Goal: Task Accomplishment & Management: Manage account settings

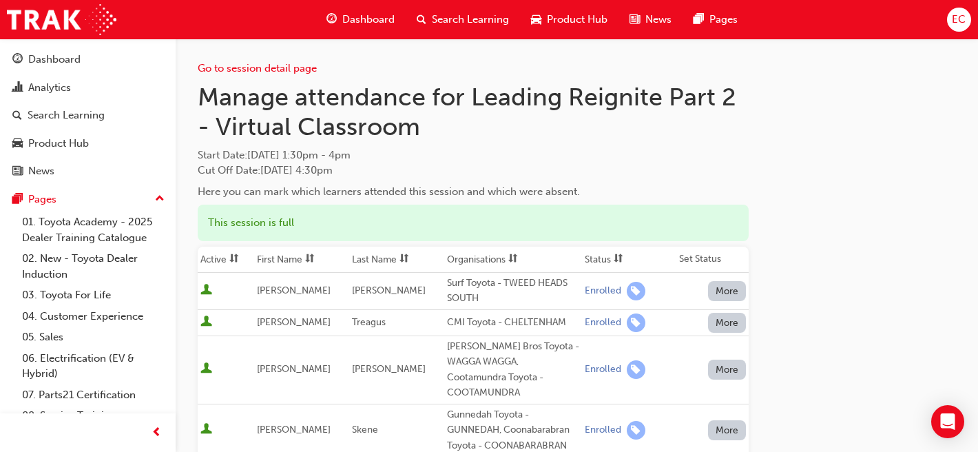
click at [298, 259] on th "First Name" at bounding box center [301, 260] width 95 height 26
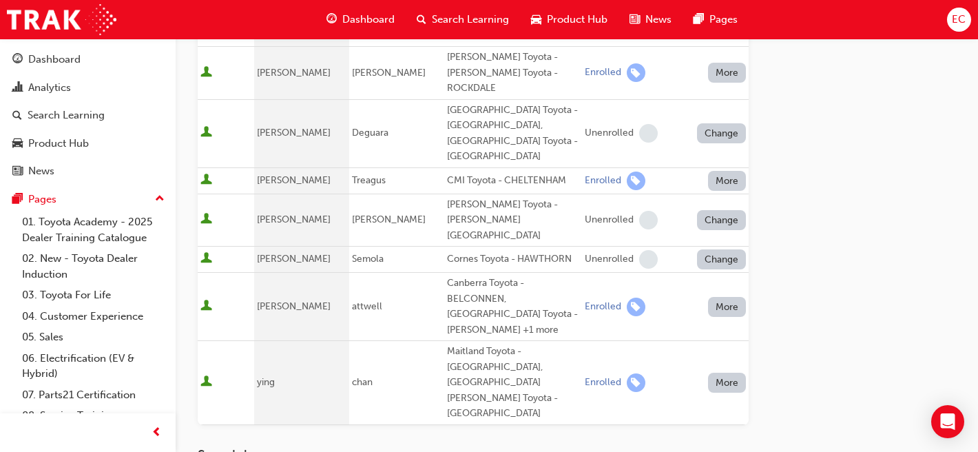
scroll to position [1051, 0]
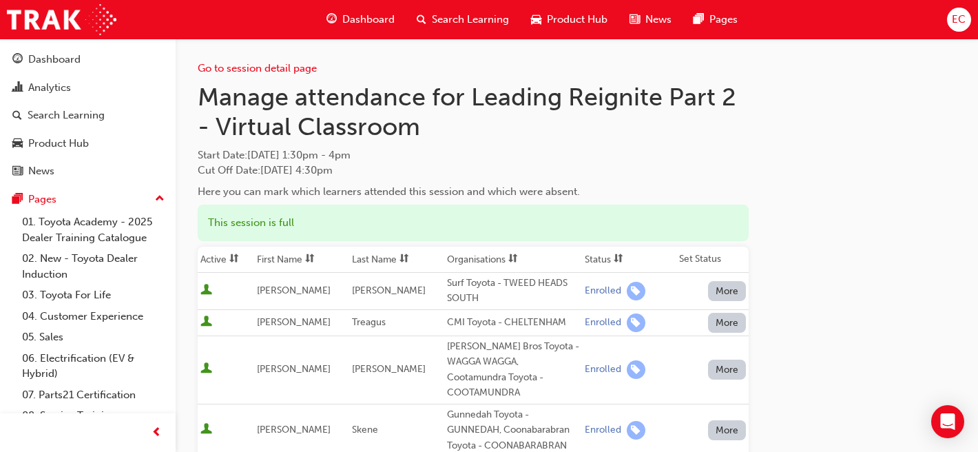
click at [286, 258] on th "First Name" at bounding box center [301, 260] width 95 height 26
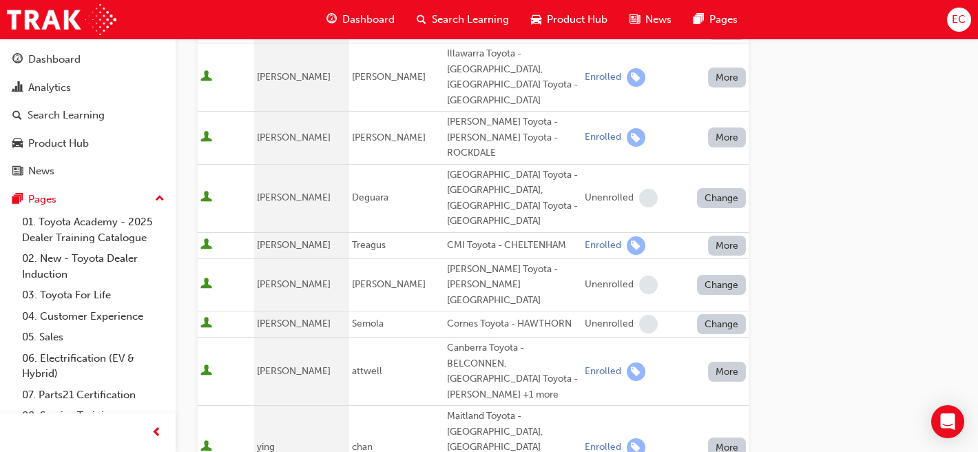
scroll to position [968, 0]
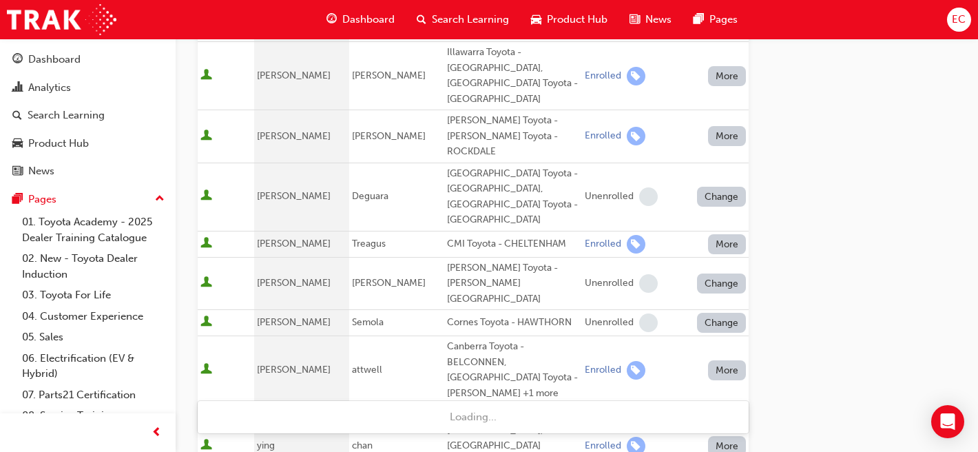
type input "velt"
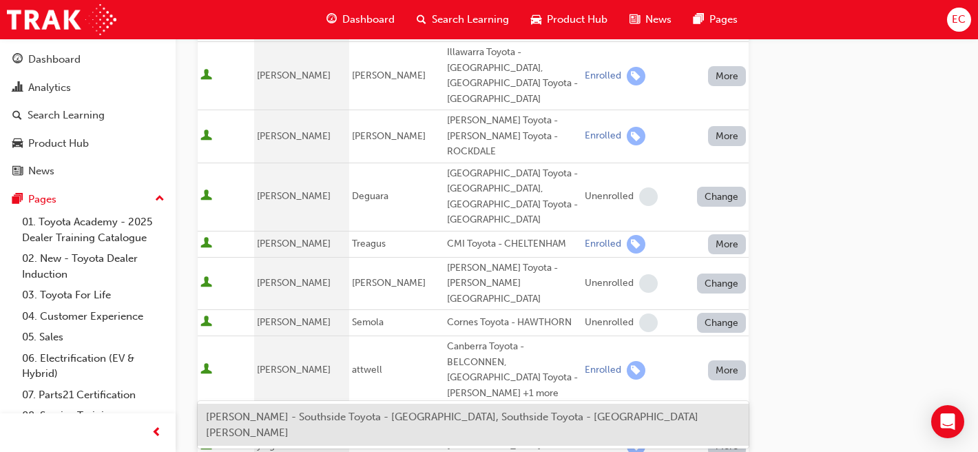
click at [387, 420] on span "Nathan Veltmeyer - Southside Toyota - WOOLLOONGABBA, Southside Toyota - MOUNT G…" at bounding box center [452, 425] width 493 height 28
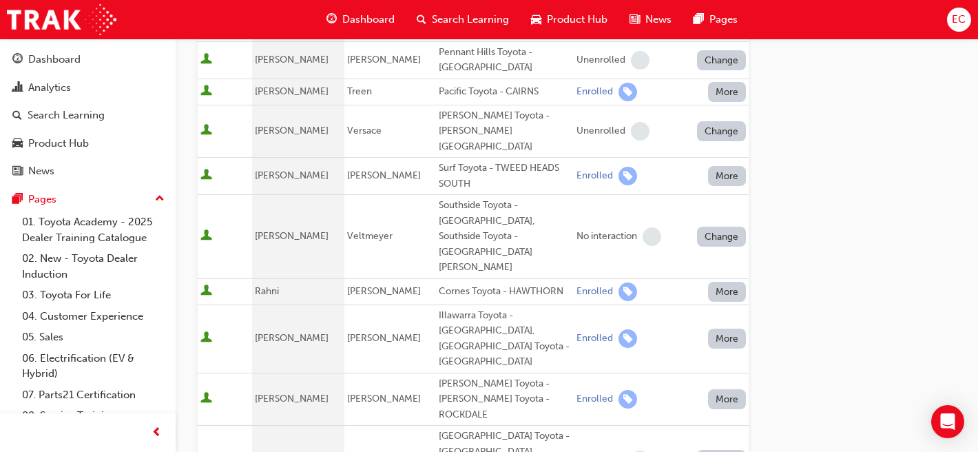
scroll to position [787, 0]
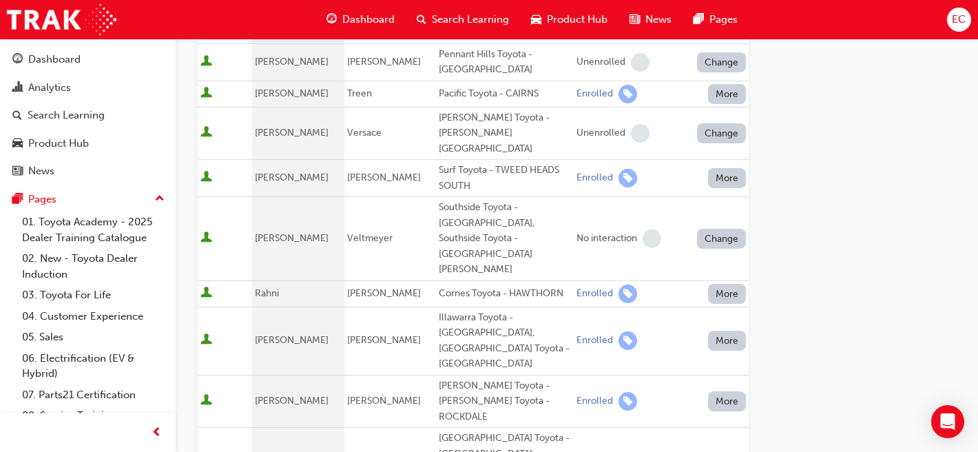
click at [723, 229] on button "Change" at bounding box center [722, 239] width 50 height 20
click at [712, 170] on div "Enrolled" at bounding box center [705, 175] width 40 height 16
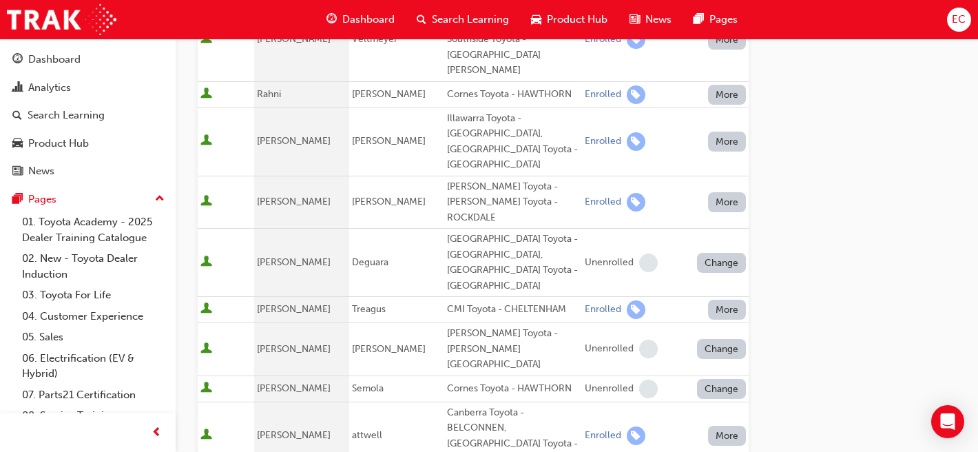
scroll to position [1265, 0]
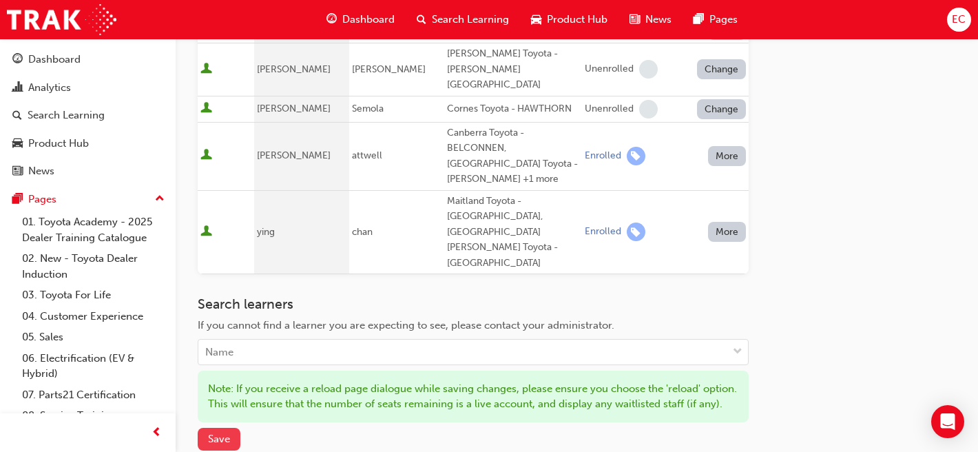
click at [222, 428] on button "Save" at bounding box center [219, 439] width 43 height 23
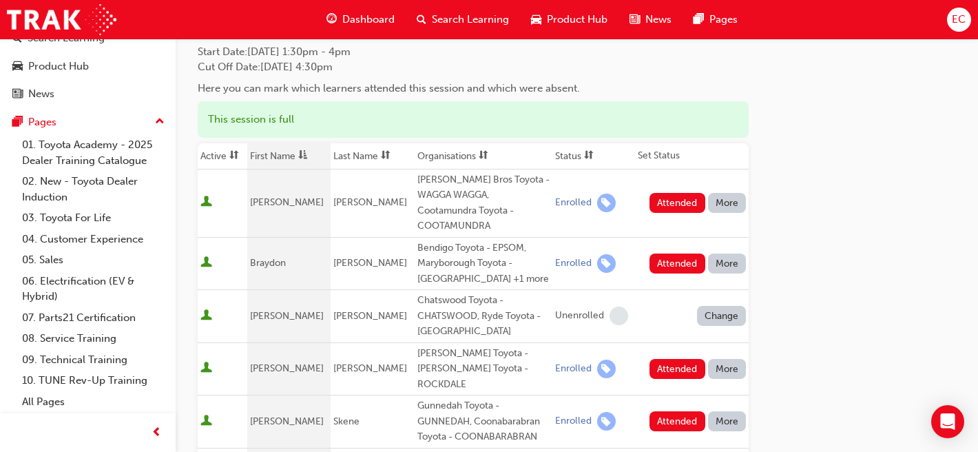
scroll to position [79, 0]
click at [676, 193] on button "Attended" at bounding box center [678, 203] width 56 height 20
click at [670, 254] on button "Attended" at bounding box center [678, 264] width 56 height 20
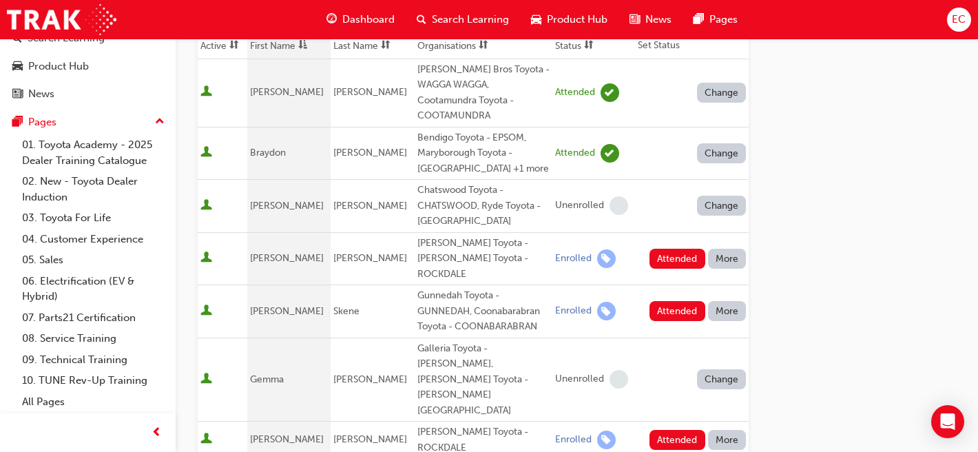
scroll to position [220, 0]
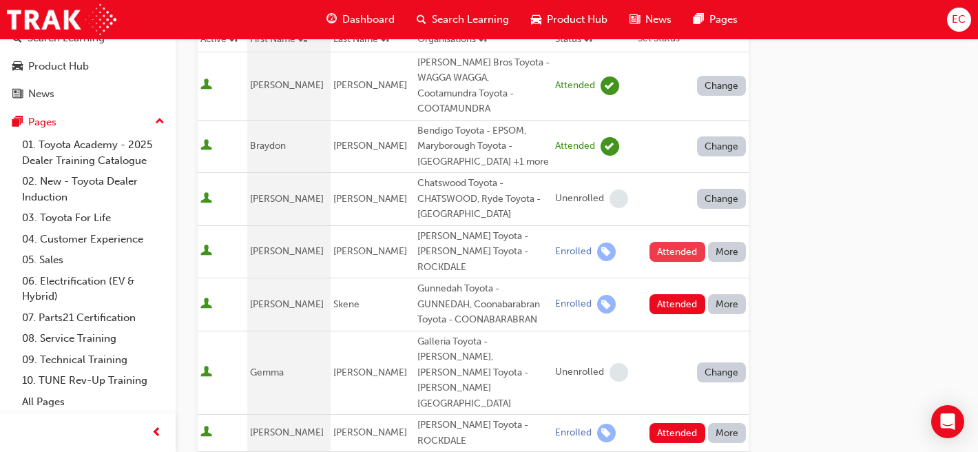
click at [680, 242] on button "Attended" at bounding box center [678, 252] width 56 height 20
click at [674, 294] on button "Attended" at bounding box center [678, 304] width 56 height 20
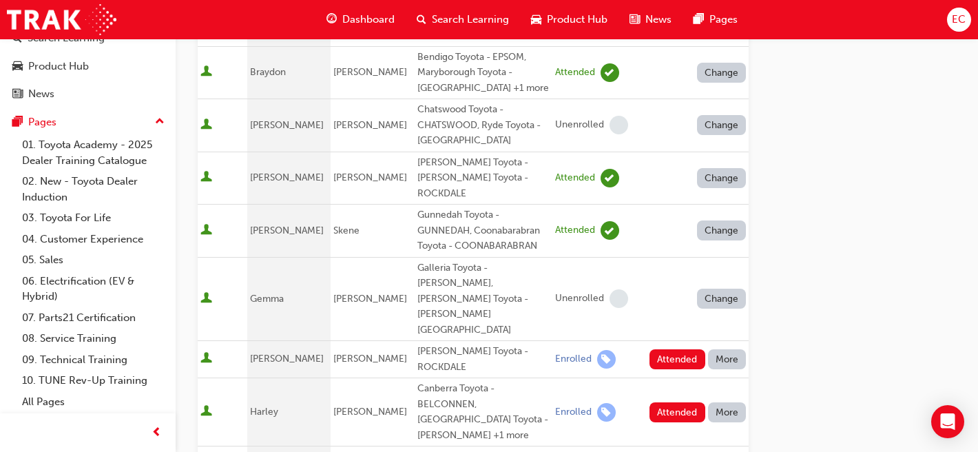
scroll to position [304, 0]
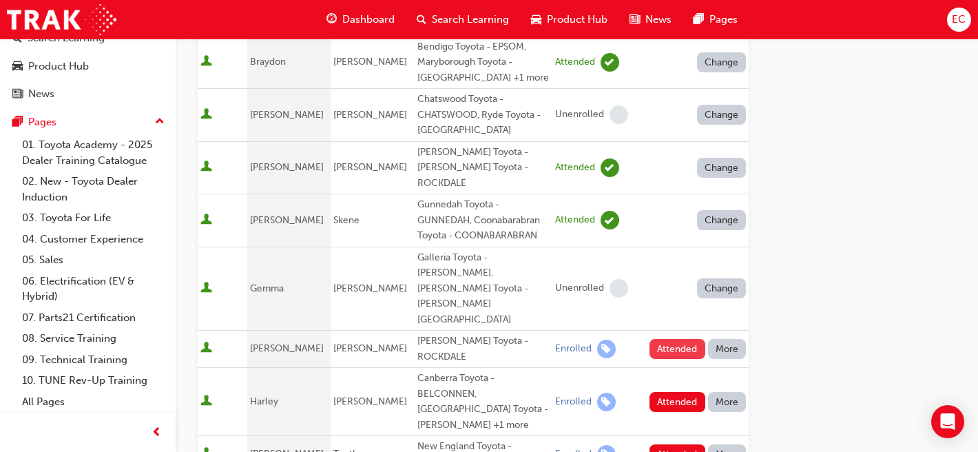
click at [674, 339] on button "Attended" at bounding box center [678, 349] width 56 height 20
click at [670, 392] on button "Attended" at bounding box center [678, 402] width 56 height 20
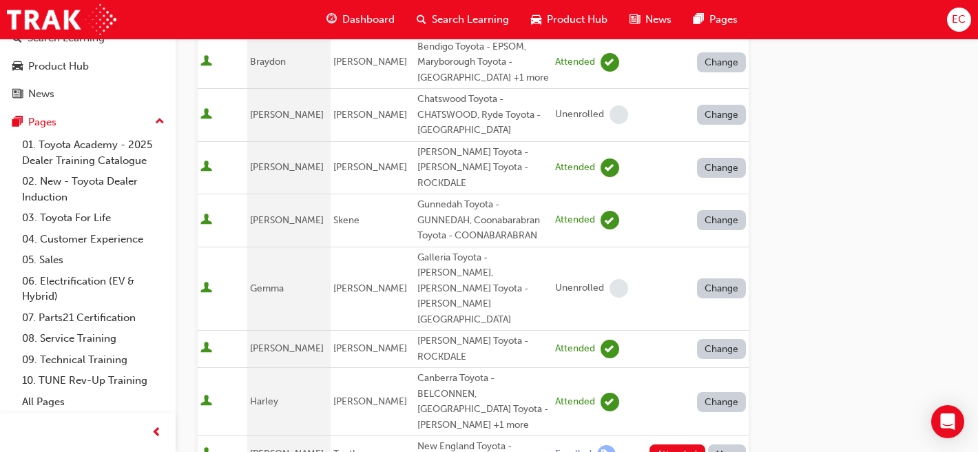
scroll to position [380, 0]
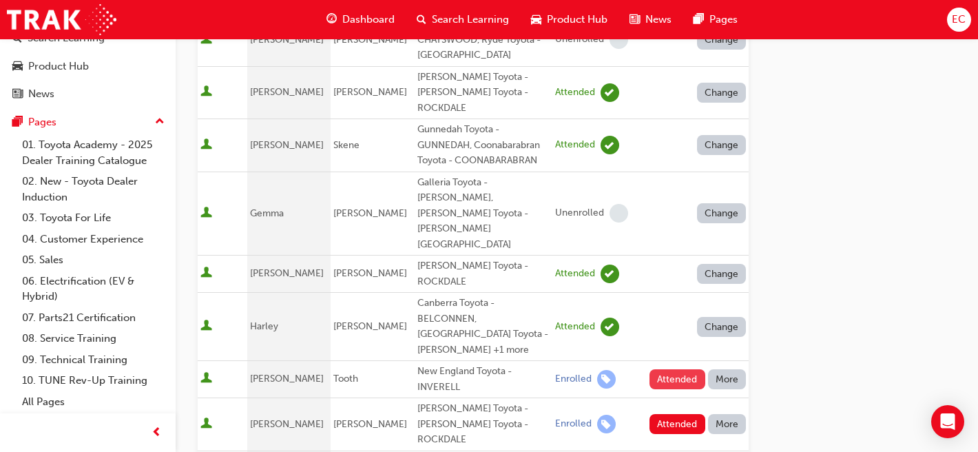
click at [679, 369] on button "Attended" at bounding box center [678, 379] width 56 height 20
click at [685, 414] on button "Attended" at bounding box center [678, 424] width 56 height 20
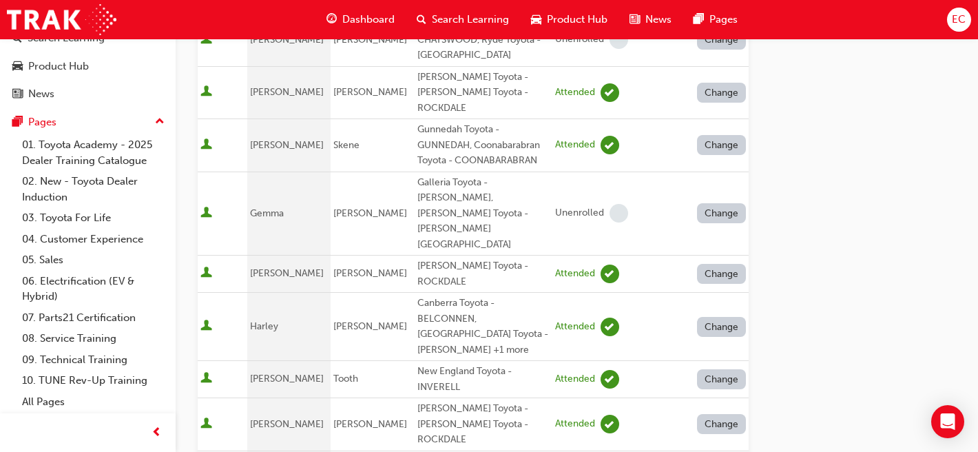
scroll to position [469, 0]
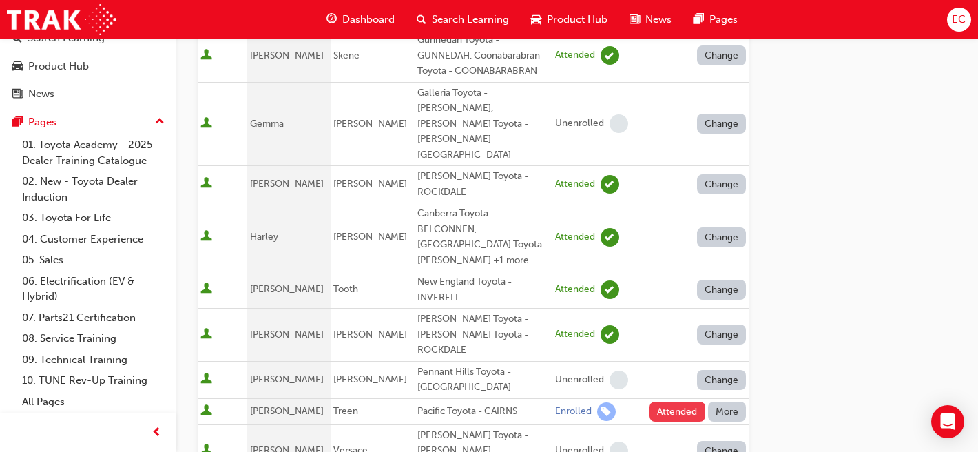
click at [679, 402] on button "Attended" at bounding box center [678, 412] width 56 height 20
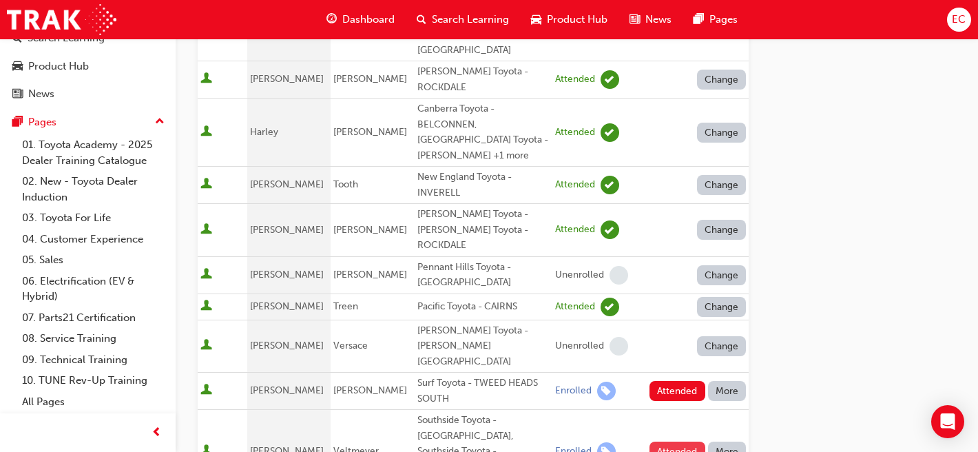
scroll to position [592, 0]
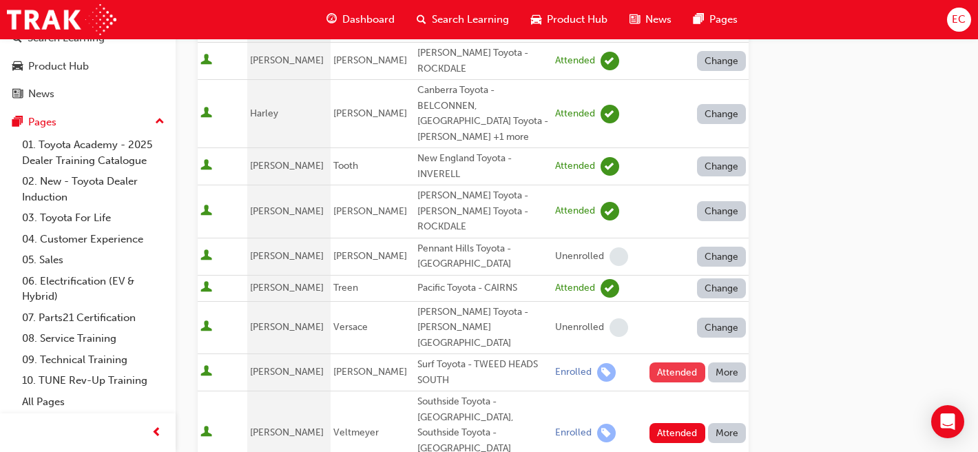
click at [680, 362] on button "Attended" at bounding box center [678, 372] width 56 height 20
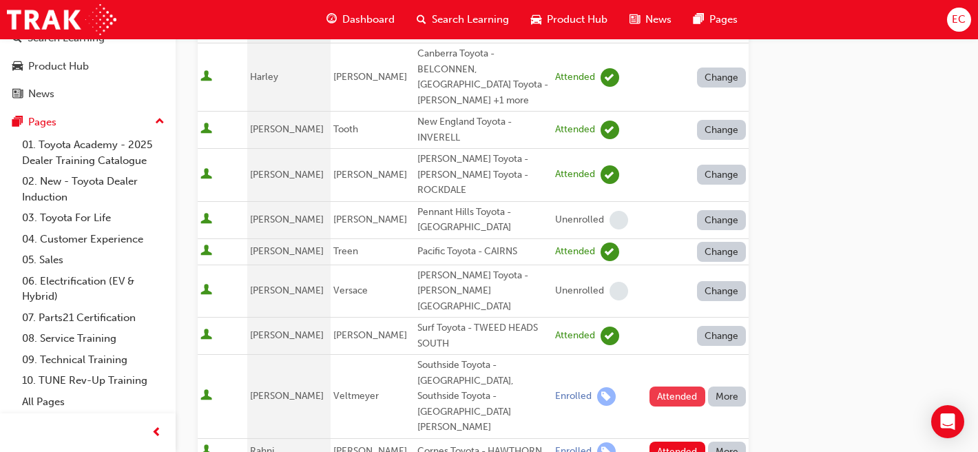
click at [665, 386] on button "Attended" at bounding box center [678, 396] width 56 height 20
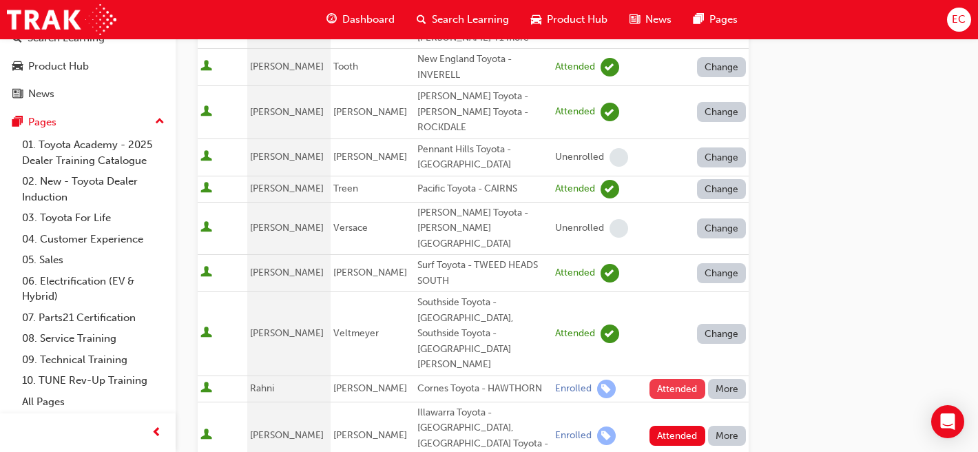
click at [670, 379] on button "Attended" at bounding box center [678, 389] width 56 height 20
click at [673, 426] on button "Attended" at bounding box center [678, 436] width 56 height 20
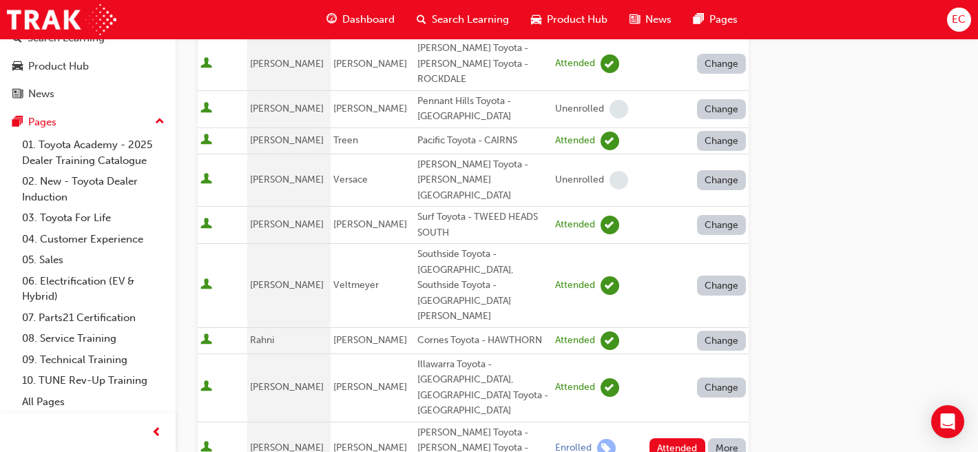
scroll to position [742, 0]
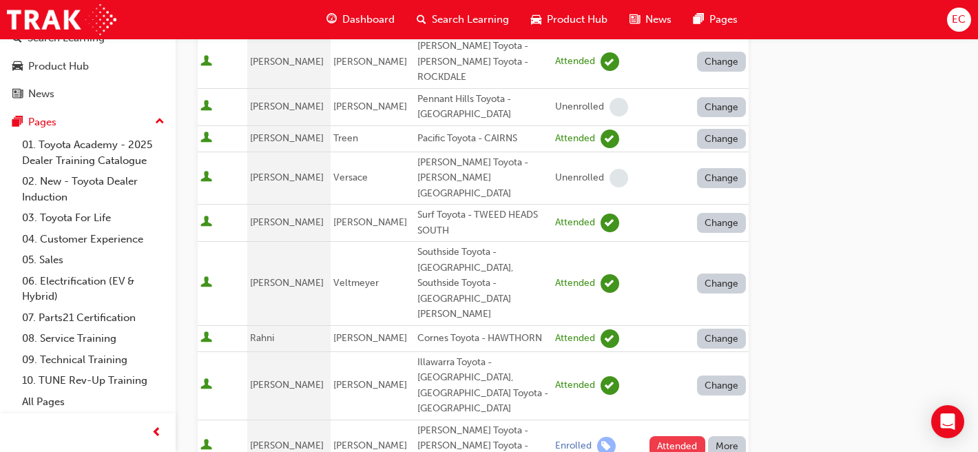
click at [669, 436] on button "Attended" at bounding box center [678, 446] width 56 height 20
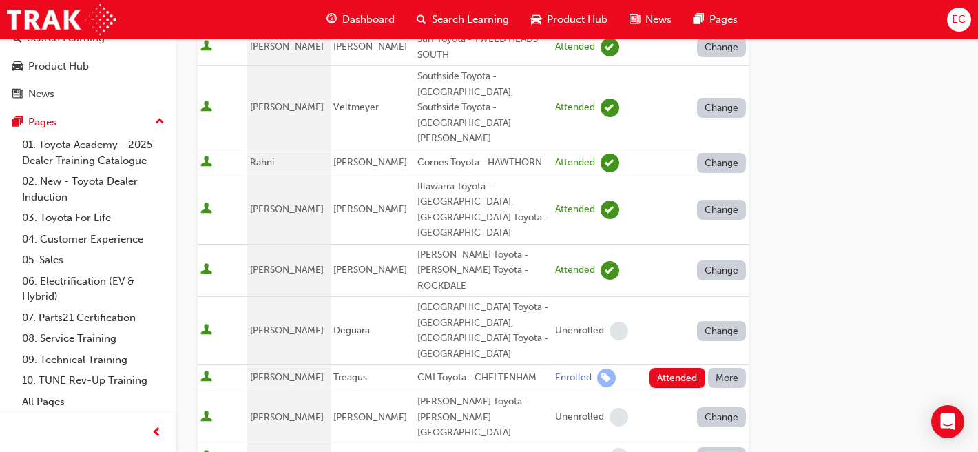
scroll to position [919, 0]
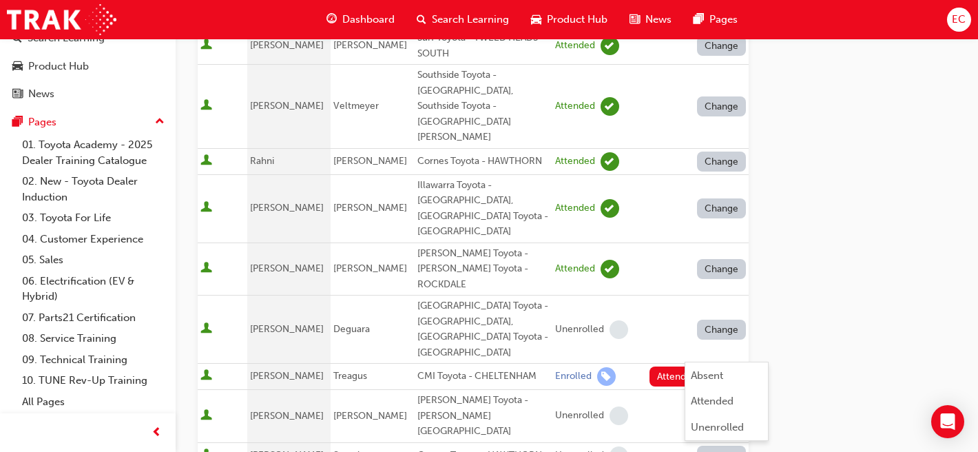
click at [842, 271] on div "Go to session detail page Manage attendance for Leading Reignite Part 2 - Virtu…" at bounding box center [577, 12] width 758 height 1784
click at [733, 366] on button "More" at bounding box center [727, 376] width 39 height 20
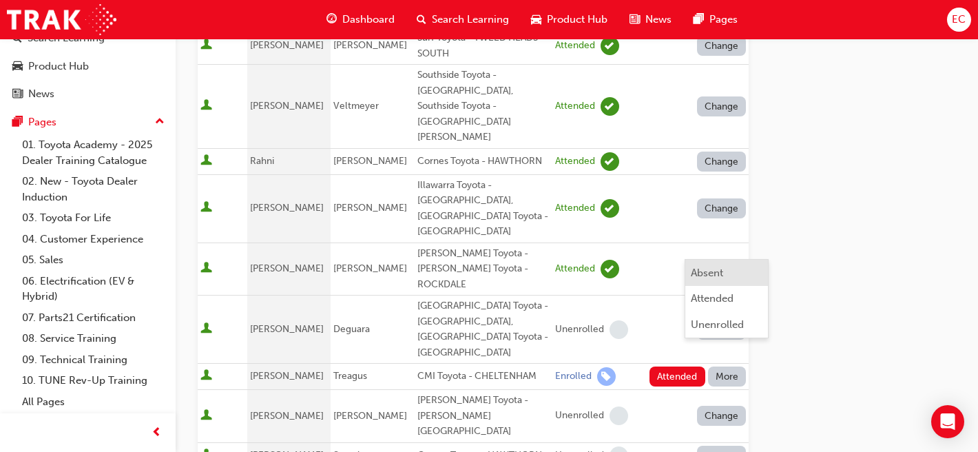
click at [703, 273] on div "Absent" at bounding box center [707, 273] width 32 height 16
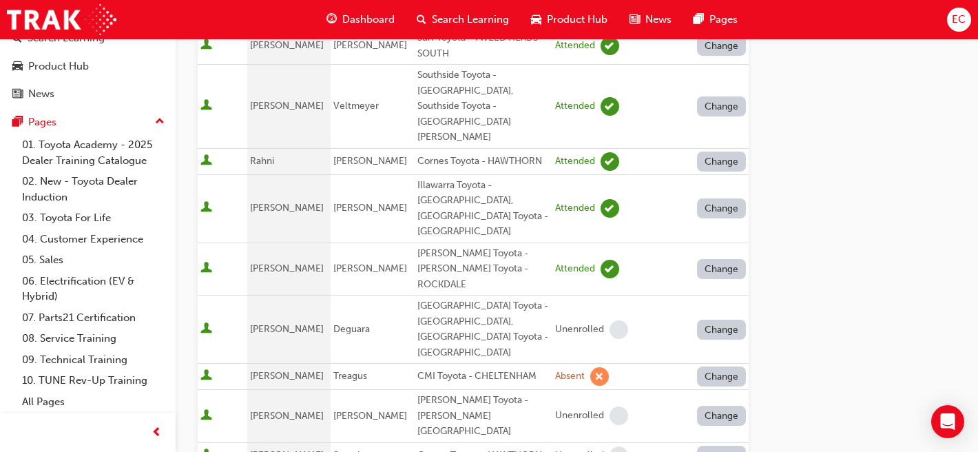
click at [703, 377] on div "Absent" at bounding box center [707, 376] width 32 height 16
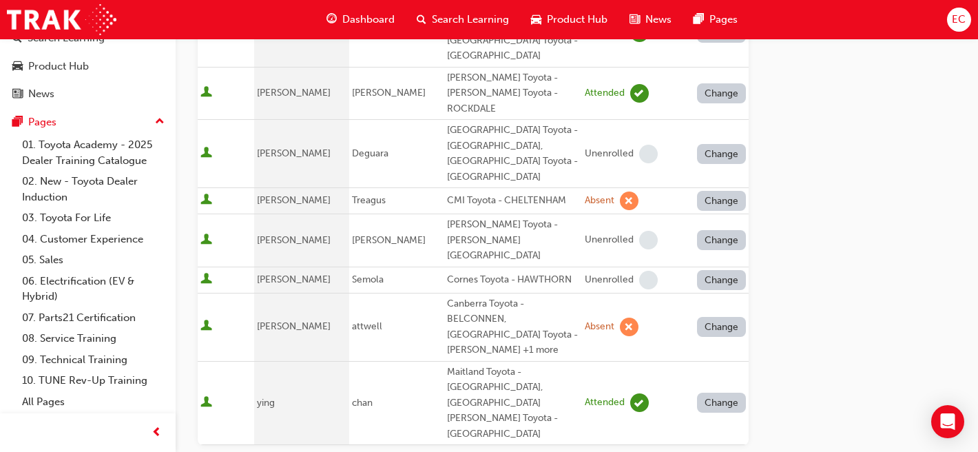
scroll to position [1095, 0]
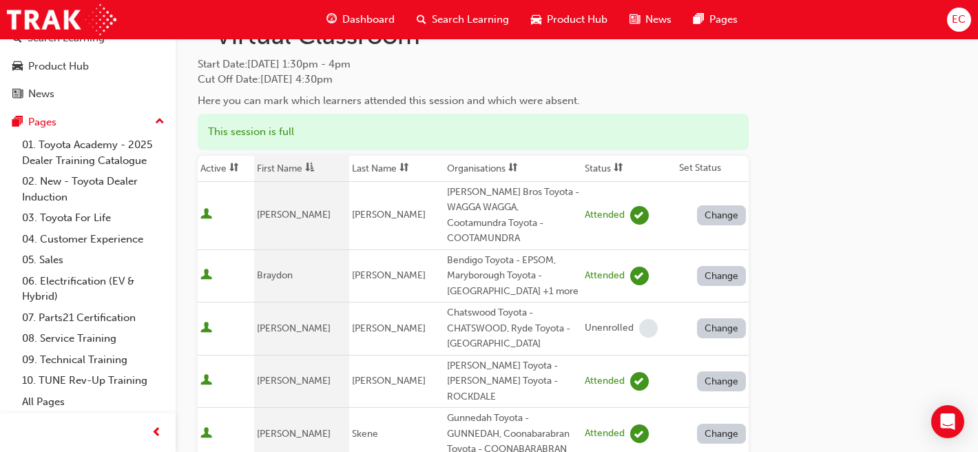
scroll to position [0, 0]
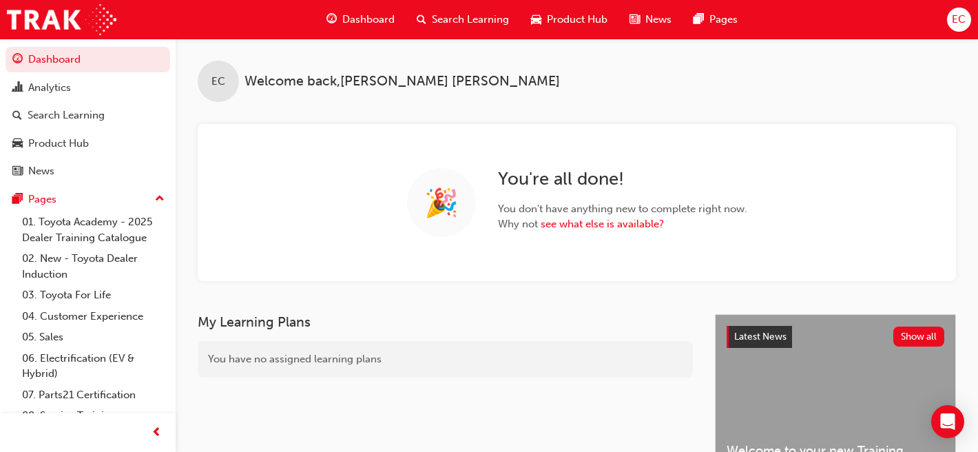
click at [466, 21] on span "Search Learning" at bounding box center [470, 20] width 77 height 16
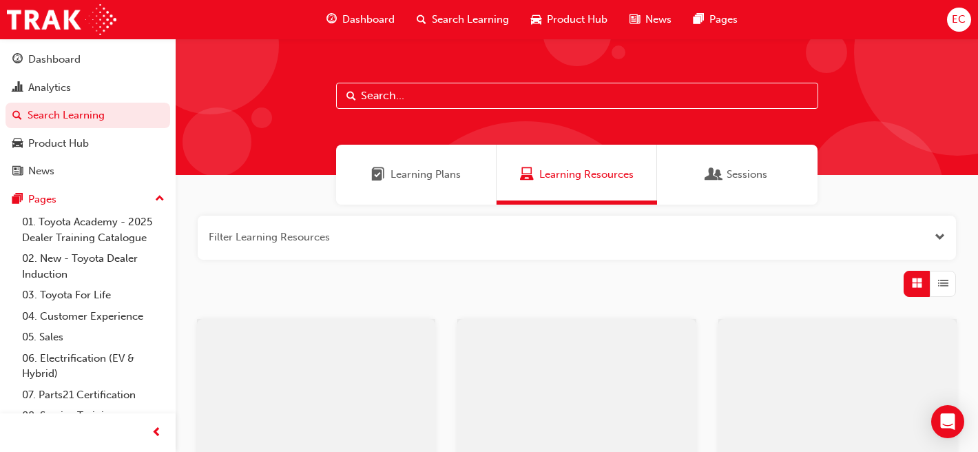
click at [423, 95] on input "text" at bounding box center [577, 96] width 482 height 26
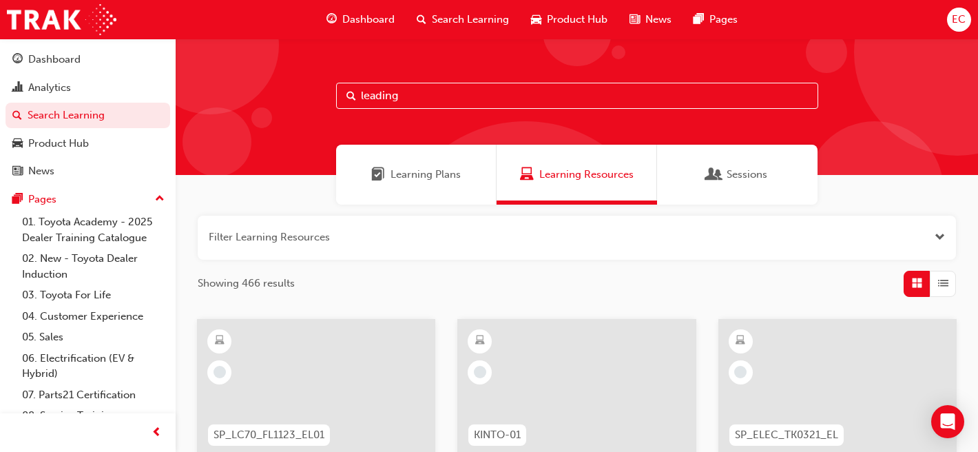
type input "leading"
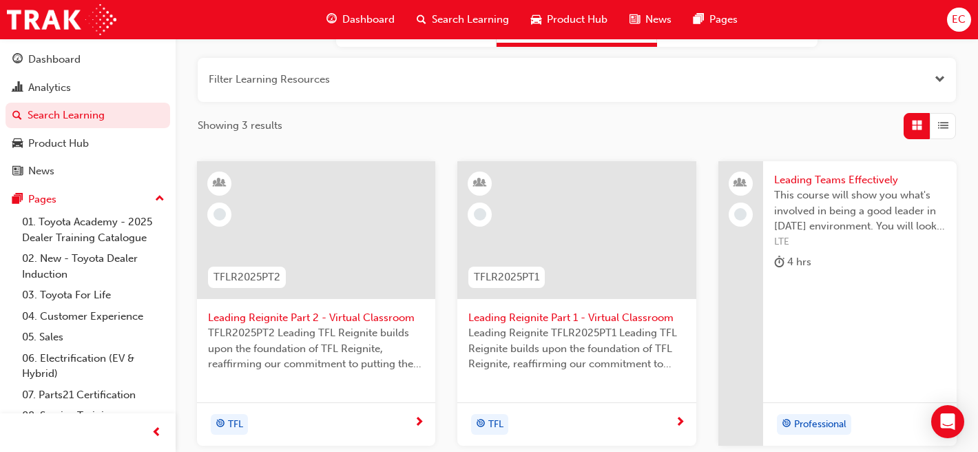
scroll to position [160, 0]
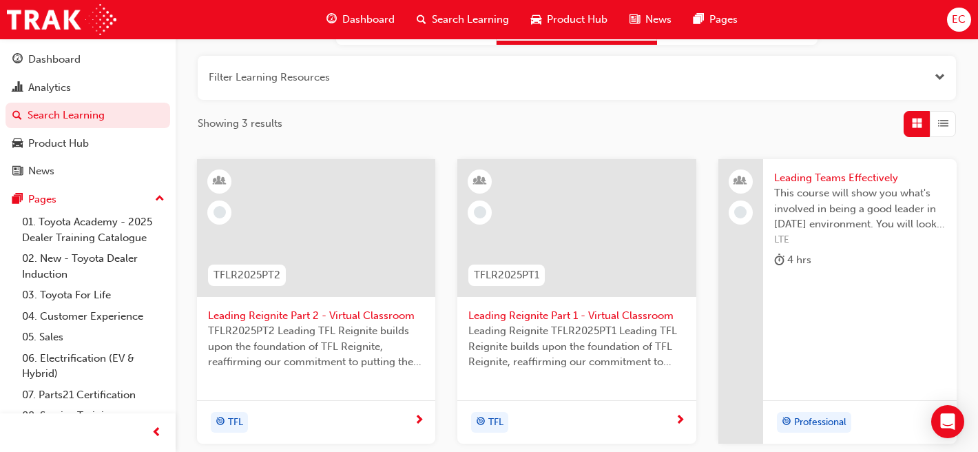
click at [313, 339] on span "TFLR2025PT2 Leading TFL Reignite builds upon the foundation of TFL Reignite, re…" at bounding box center [316, 346] width 216 height 47
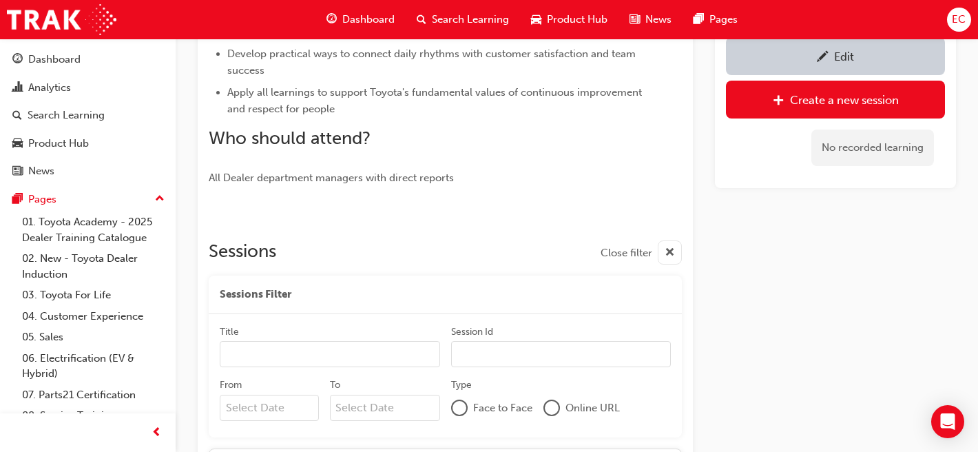
scroll to position [655, 0]
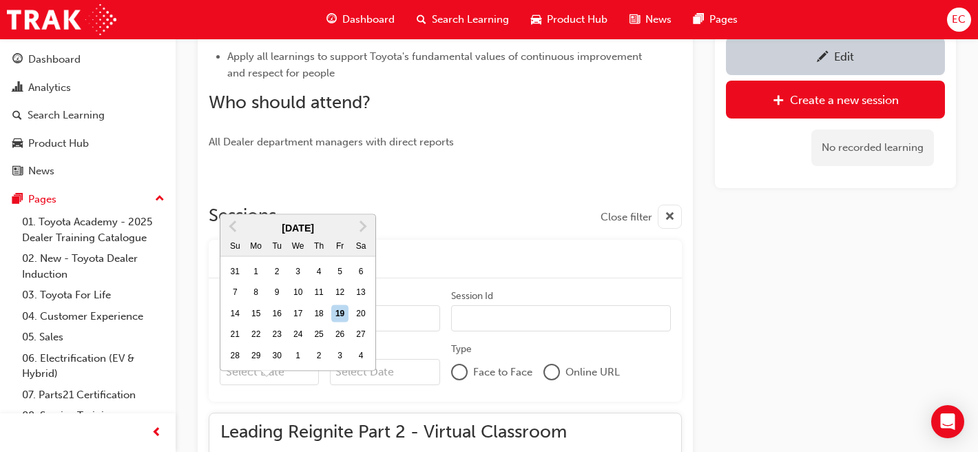
click at [271, 363] on input "From Previous Month Next Month September 2025 Su Mo Tu We Th Fr Sa 31 1 2 3 4 5…" at bounding box center [269, 372] width 99 height 26
click at [275, 346] on div "30" at bounding box center [277, 355] width 18 height 18
click at [275, 359] on input "From Previous Month Next Month September 2025 Su Mo Tu We Th Fr Sa 31 1 2 3 4 5…" at bounding box center [269, 372] width 99 height 26
type input "30/09/25"
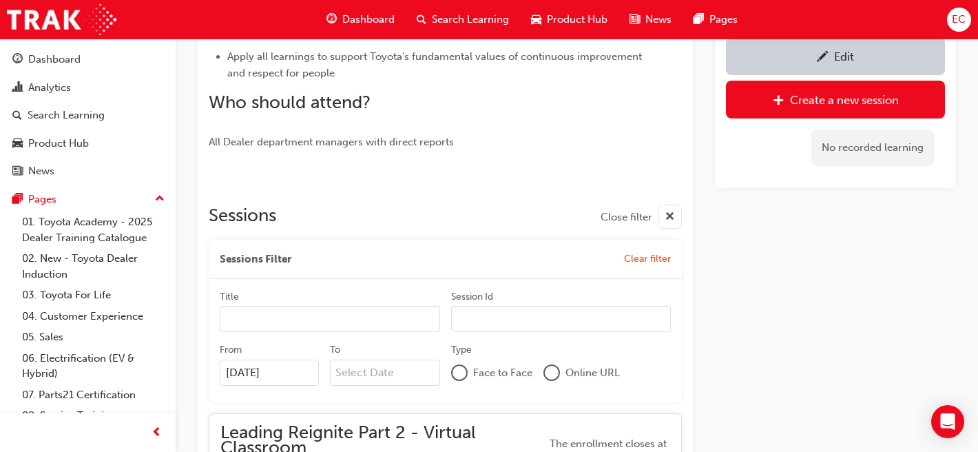
click at [386, 379] on input "To" at bounding box center [385, 373] width 110 height 26
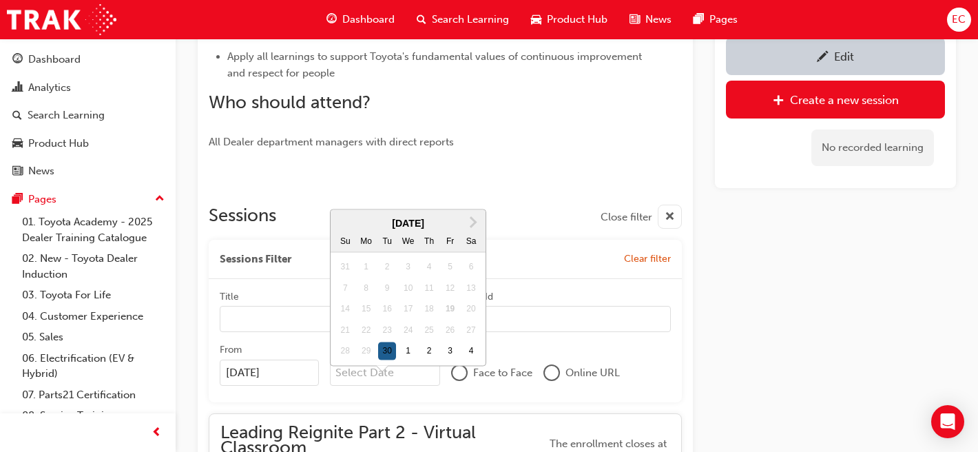
click at [386, 342] on div "30" at bounding box center [387, 351] width 18 height 18
click at [386, 360] on input "To Next Month September 2025 Su Mo Tu We Th Fr Sa 31 1 2 3 4 5 6 7 8 9 10 11 12…" at bounding box center [385, 373] width 110 height 26
type input "30/09/25"
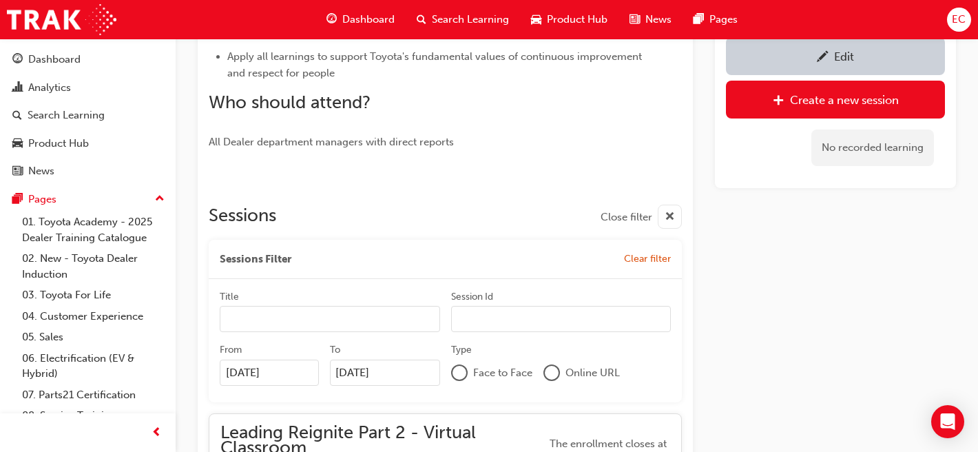
click at [548, 371] on div at bounding box center [552, 373] width 14 height 14
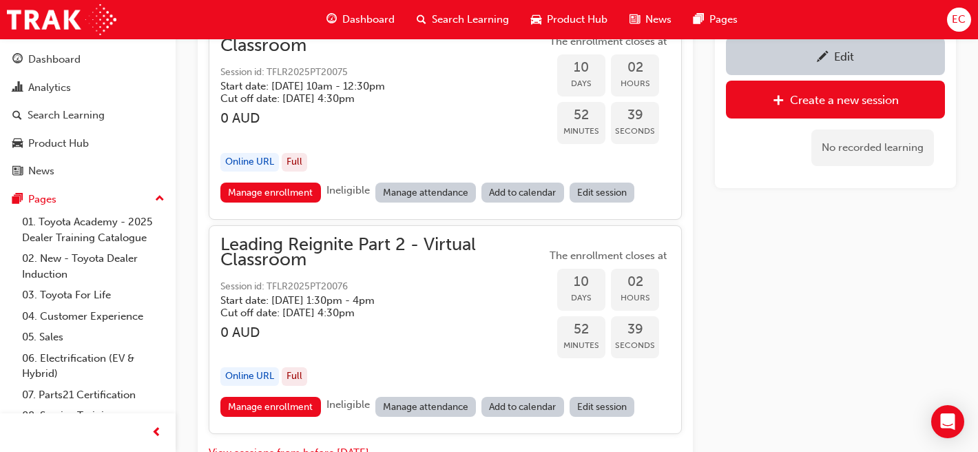
scroll to position [1058, 0]
click at [433, 407] on link "Manage attendance" at bounding box center [425, 406] width 101 height 20
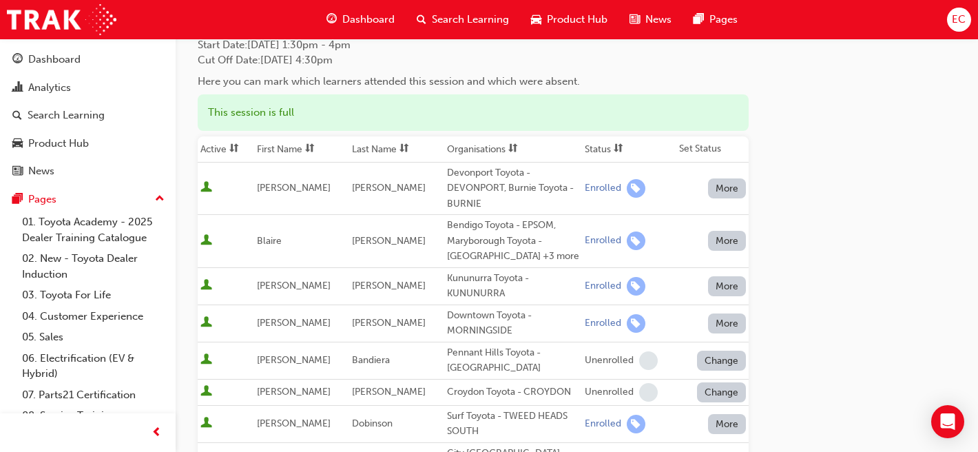
scroll to position [111, 0]
click at [293, 143] on th "First Name" at bounding box center [301, 149] width 95 height 26
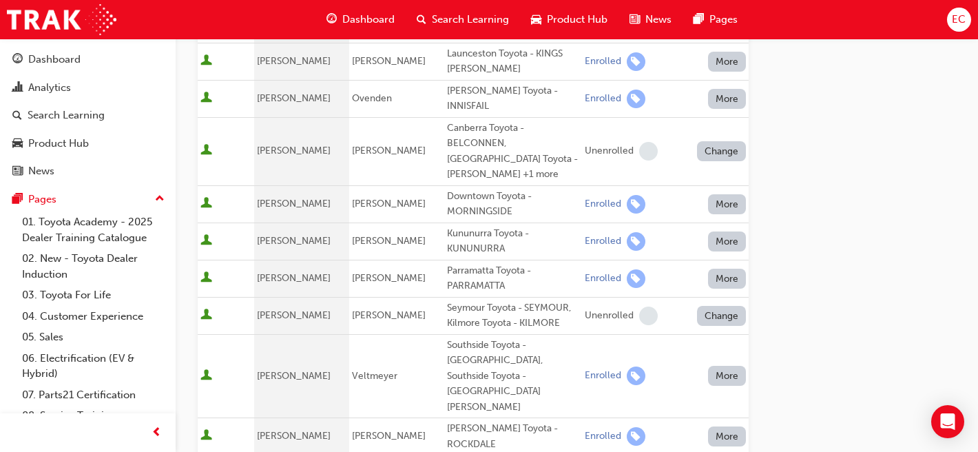
scroll to position [634, 0]
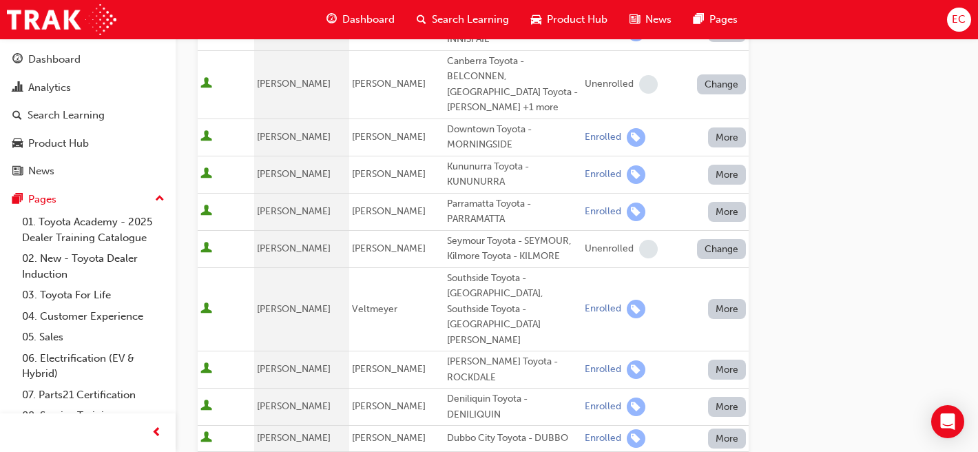
click at [727, 299] on button "More" at bounding box center [727, 309] width 39 height 20
click at [716, 262] on div "Unenrolled" at bounding box center [717, 261] width 53 height 16
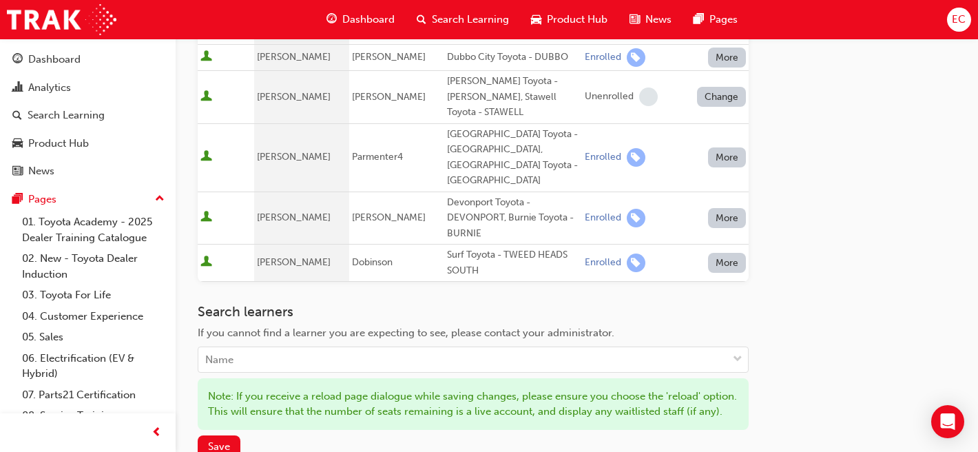
scroll to position [1089, 0]
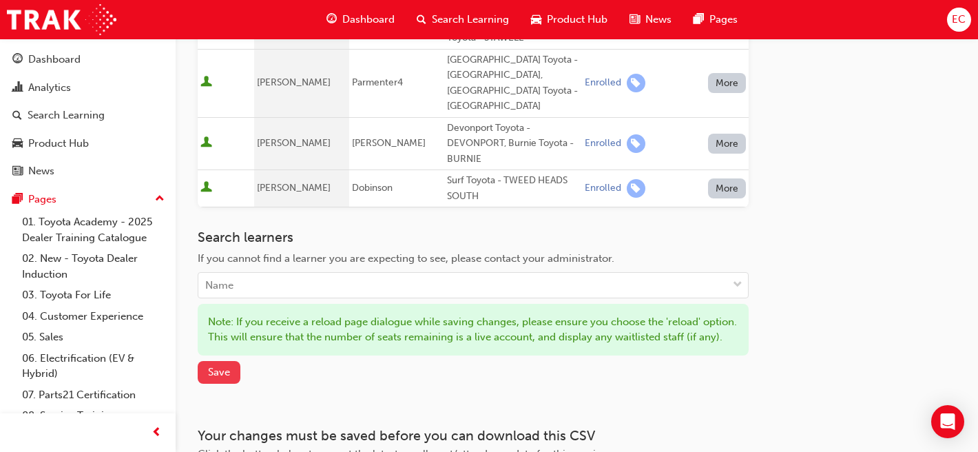
click at [223, 361] on button "Save" at bounding box center [219, 372] width 43 height 23
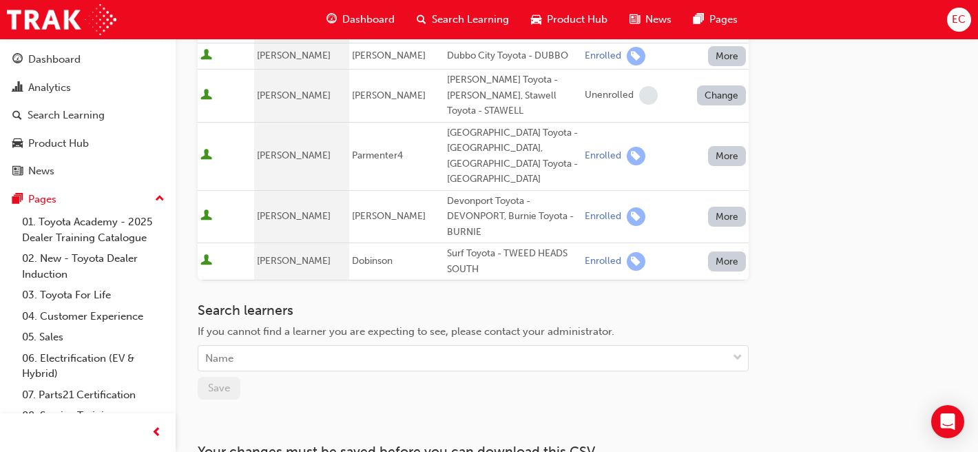
scroll to position [236, 0]
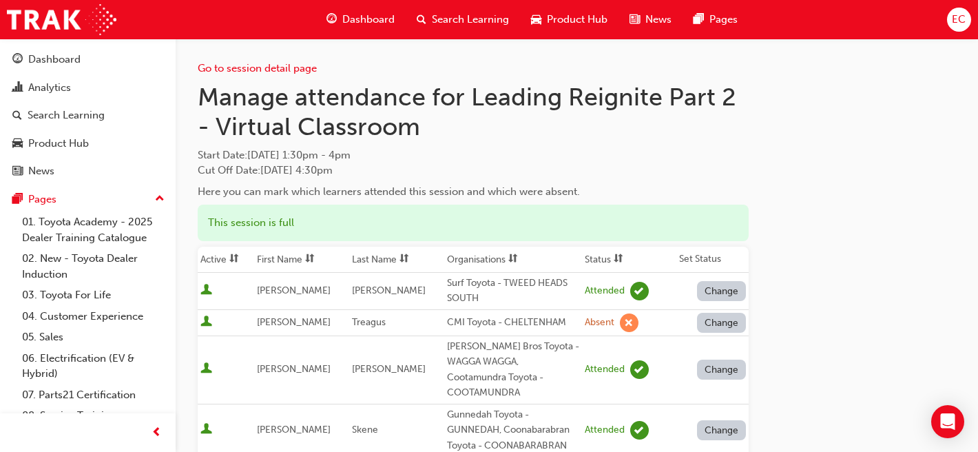
click at [303, 260] on th "First Name" at bounding box center [301, 260] width 95 height 26
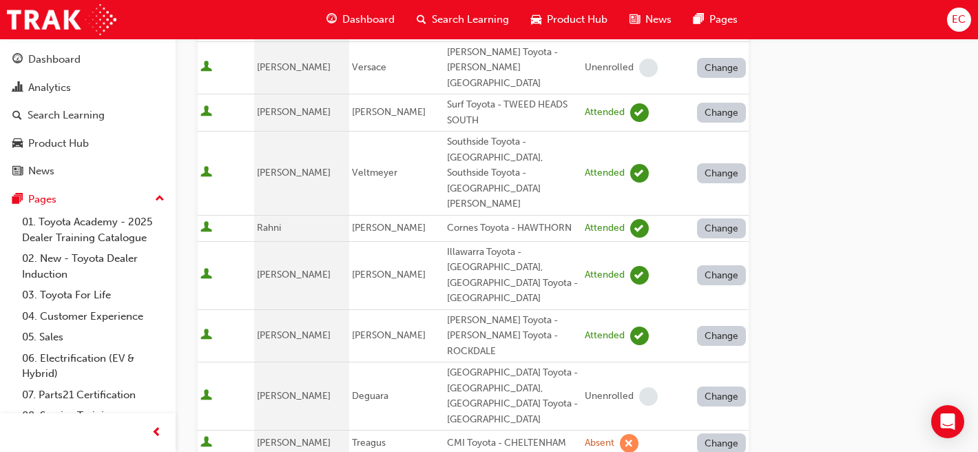
scroll to position [851, 0]
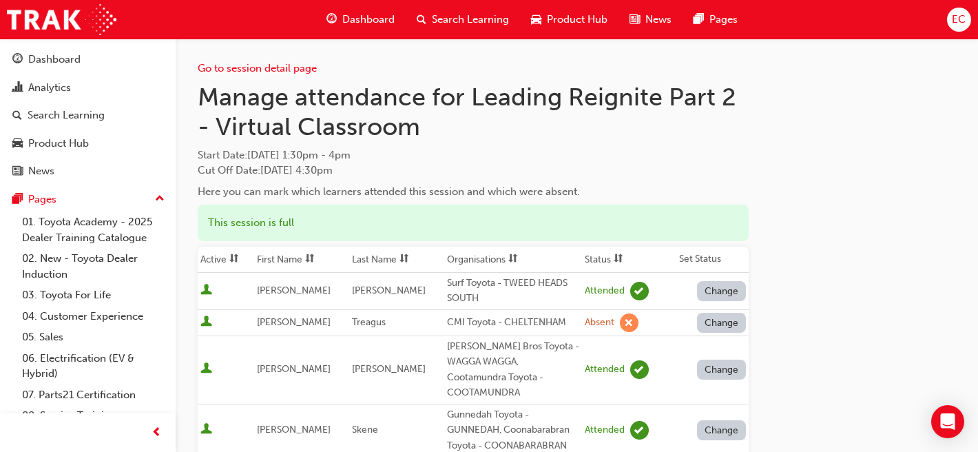
click at [293, 256] on th "First Name" at bounding box center [301, 260] width 95 height 26
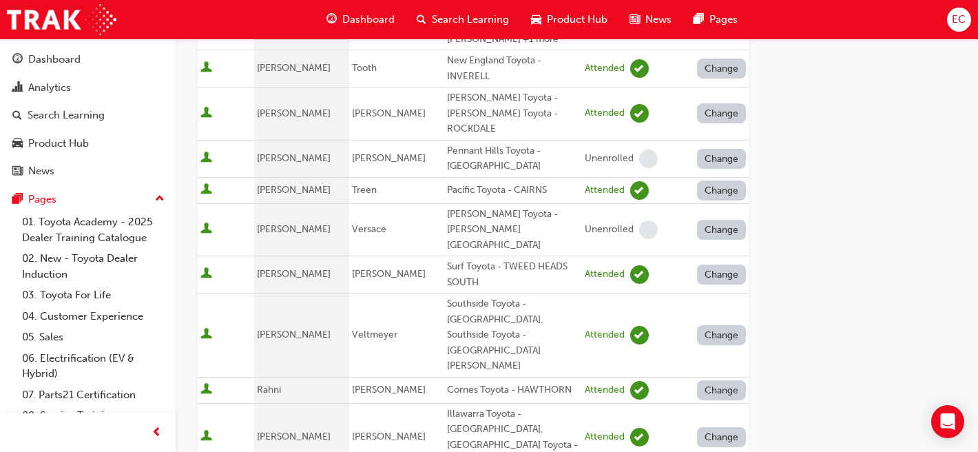
scroll to position [752, 0]
